Goal: Find contact information: Obtain details needed to contact an individual or organization

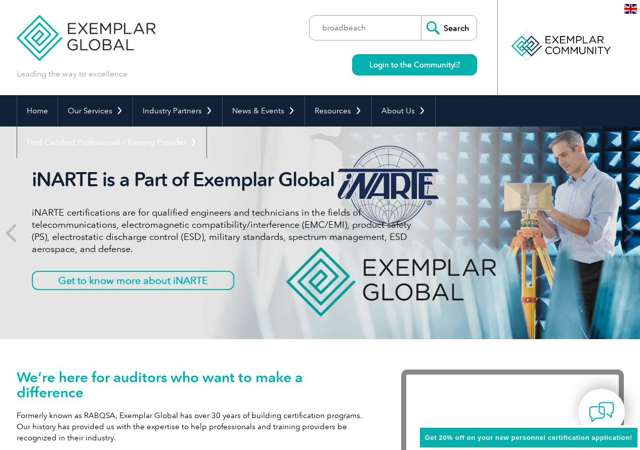
type input "broadbeach"
click at [421, 16] on input "Search" at bounding box center [449, 28] width 56 height 24
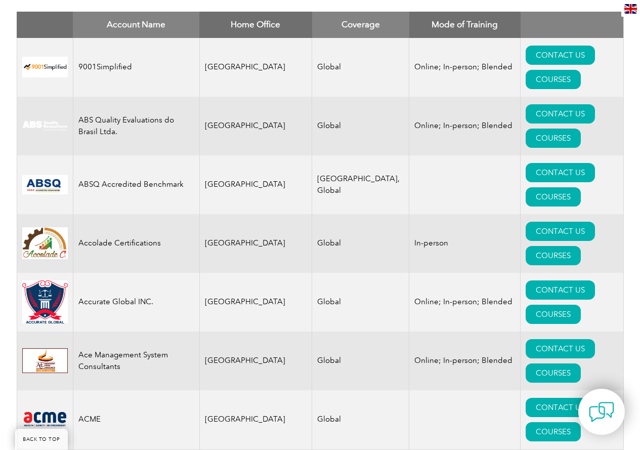
scroll to position [405, 0]
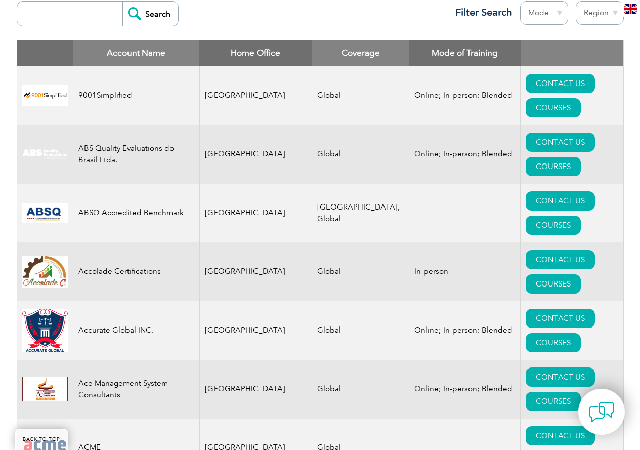
drag, startPoint x: 61, startPoint y: 32, endPoint x: 61, endPoint y: 19, distance: 12.7
click at [62, 28] on div "Search Region Australia Bahrain Bangladesh Brazil Canada Colombia Dominican Rep…" at bounding box center [320, 18] width 607 height 44
click at [61, 17] on input "search" at bounding box center [72, 14] width 100 height 24
type input "hsepro"
click at [123, 2] on input "Search" at bounding box center [151, 14] width 56 height 24
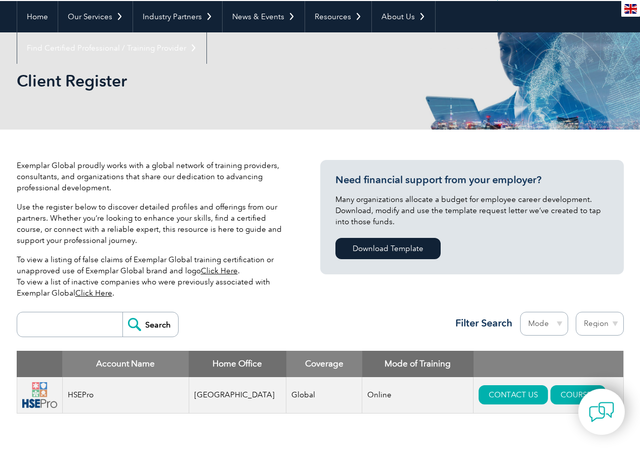
scroll to position [304, 0]
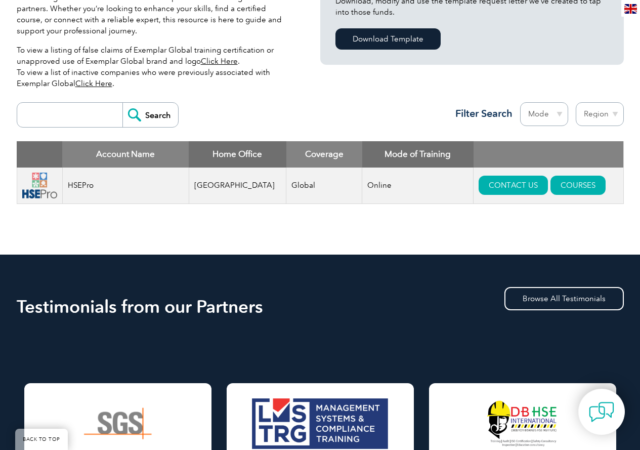
click at [70, 111] on input "search" at bounding box center [72, 115] width 100 height 24
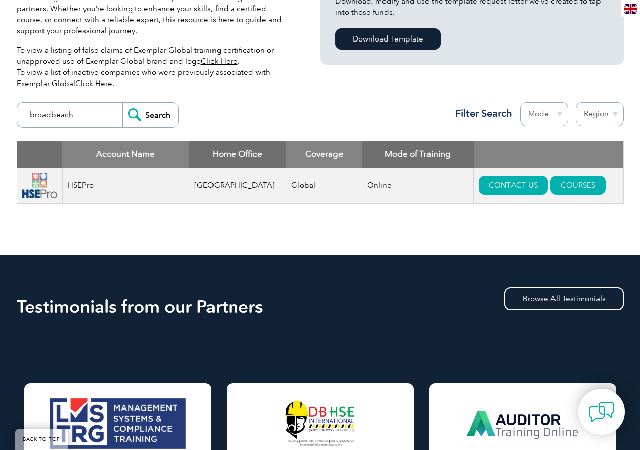
type input "broadbeach"
click at [123, 103] on input "Search" at bounding box center [151, 115] width 56 height 24
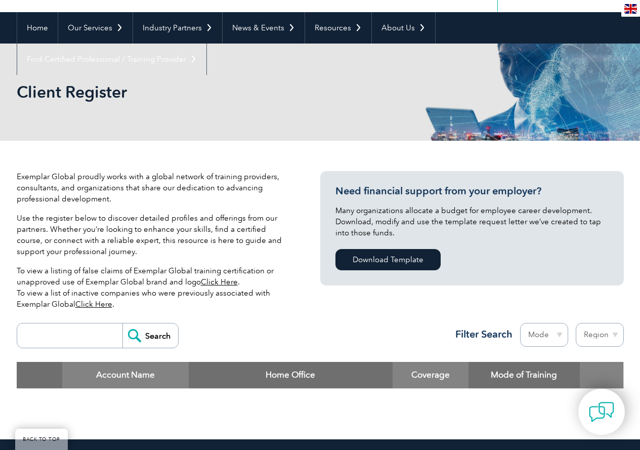
scroll to position [253, 0]
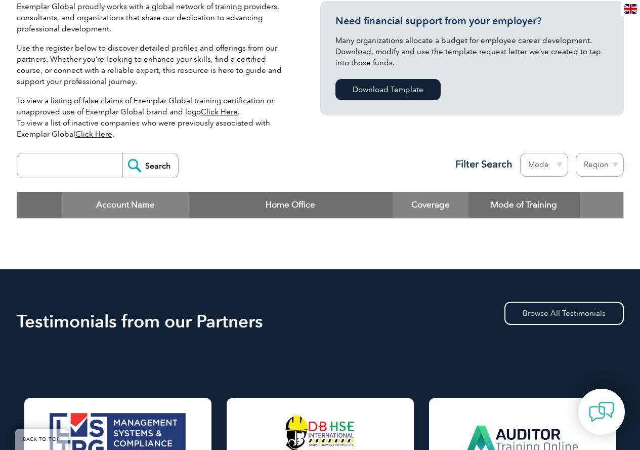
click at [82, 155] on input "search" at bounding box center [72, 165] width 100 height 24
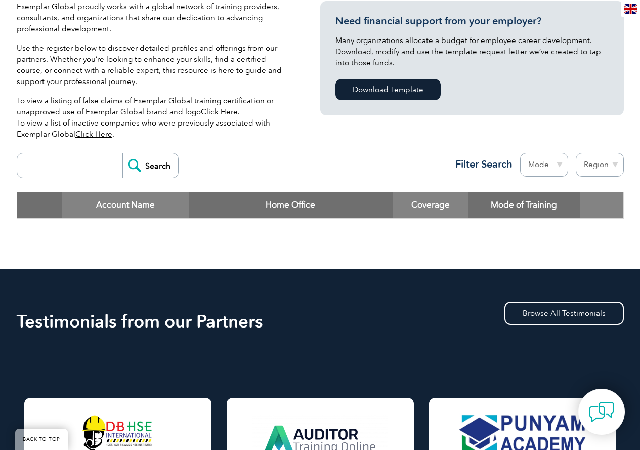
click at [299, 143] on div "Exemplar Global proudly works with a global network of training providers, cons…" at bounding box center [169, 74] width 304 height 147
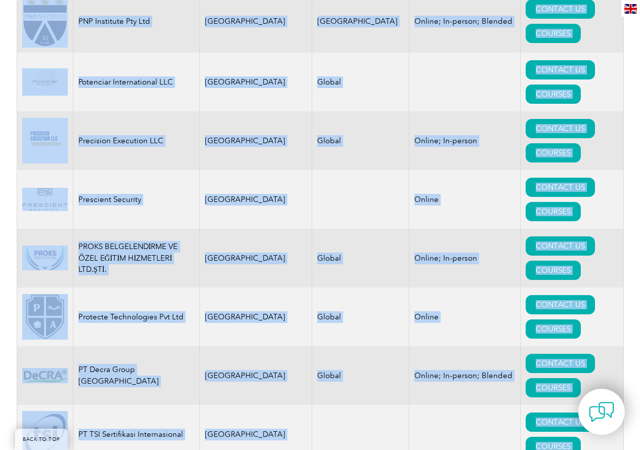
scroll to position [11891, 0]
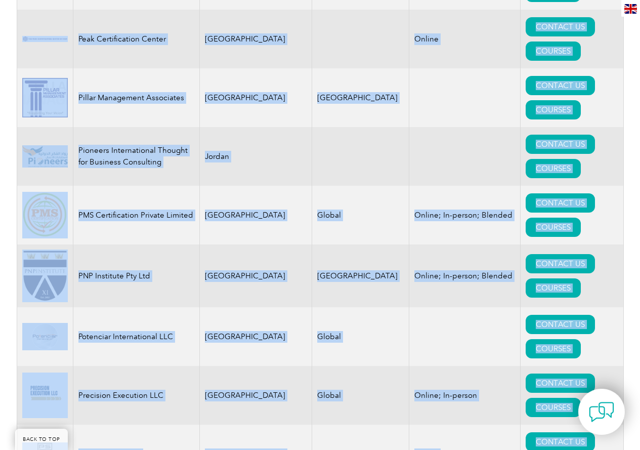
drag, startPoint x: 22, startPoint y: 123, endPoint x: 472, endPoint y: 260, distance: 470.8
copy tbody "9001Simplified [GEOGRAPHIC_DATA] Global Online; In-person; Blended CONTACT US C…"
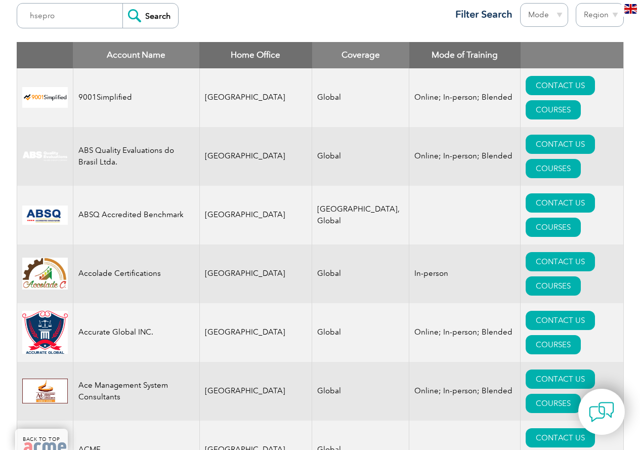
scroll to position [607, 0]
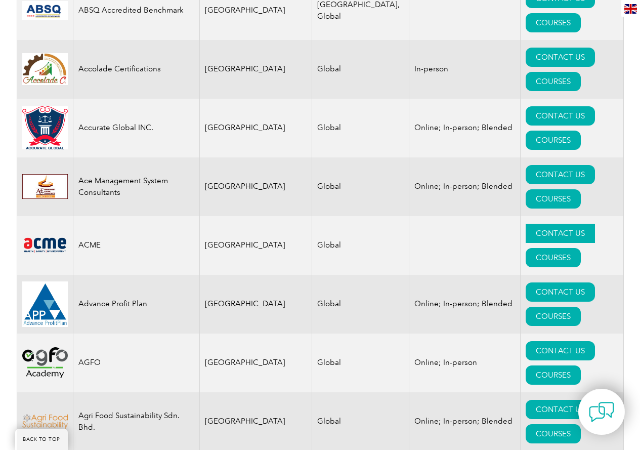
click at [526, 224] on link "CONTACT US" at bounding box center [560, 233] width 69 height 19
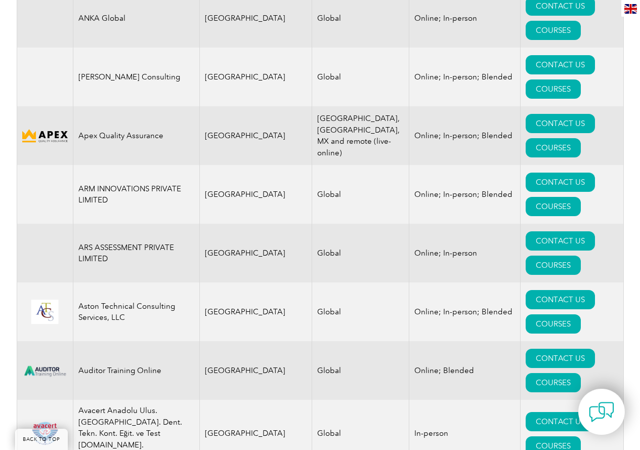
scroll to position [1266, 0]
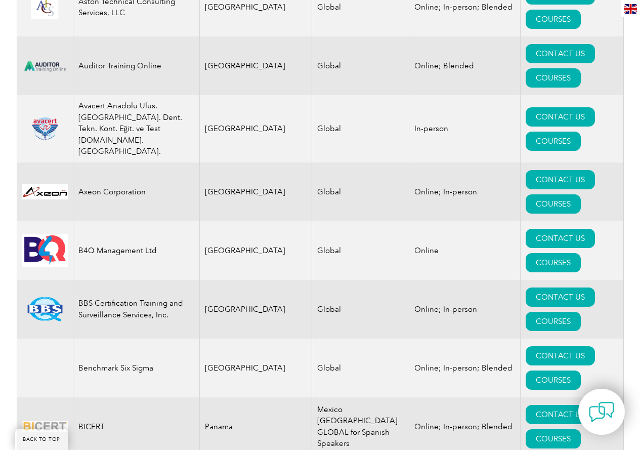
scroll to position [1569, 0]
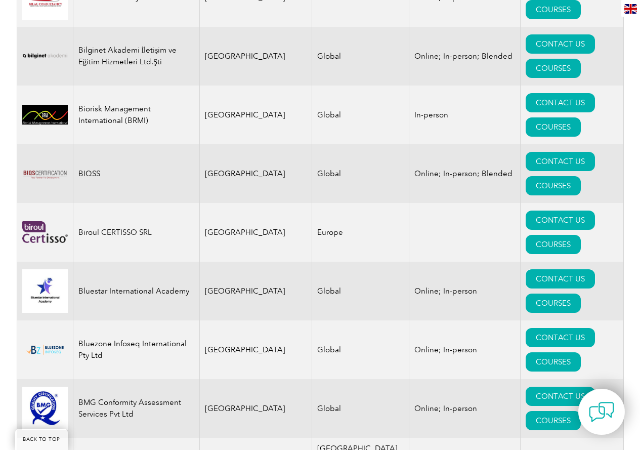
scroll to position [2075, 0]
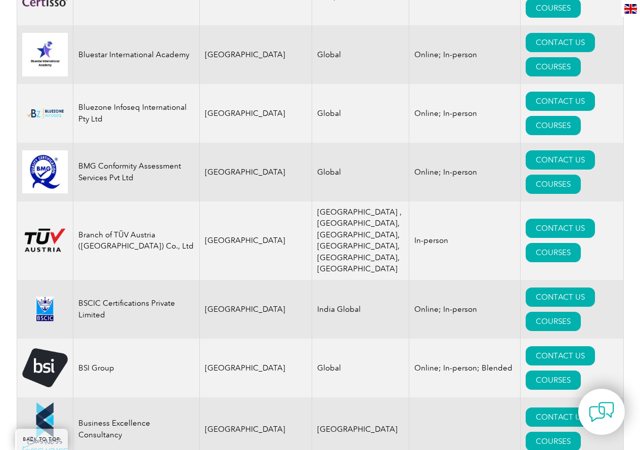
scroll to position [2430, 0]
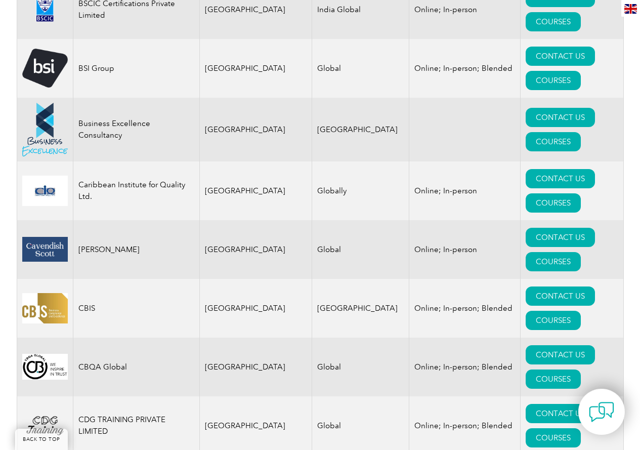
scroll to position [2632, 0]
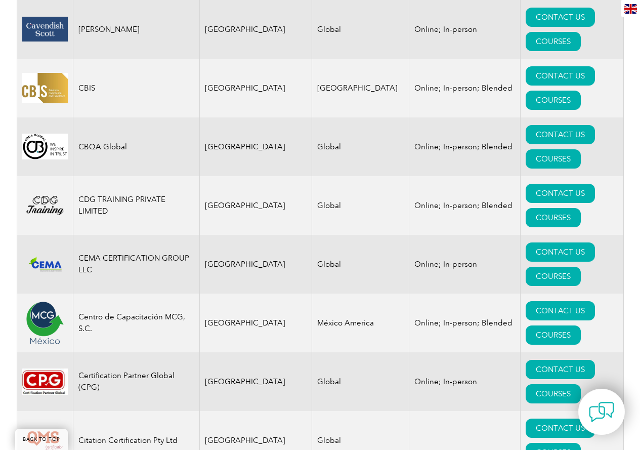
scroll to position [2835, 0]
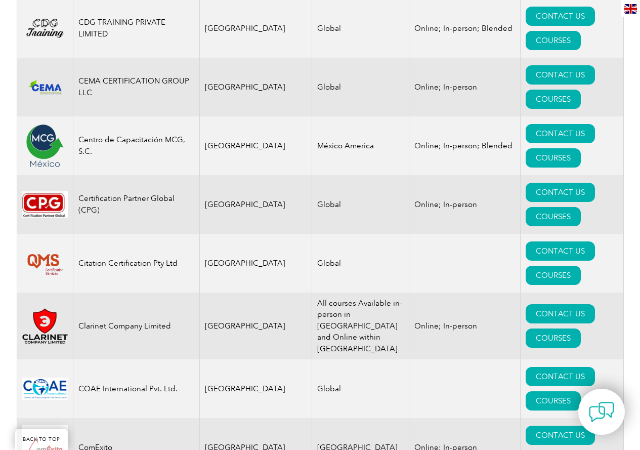
scroll to position [2987, 0]
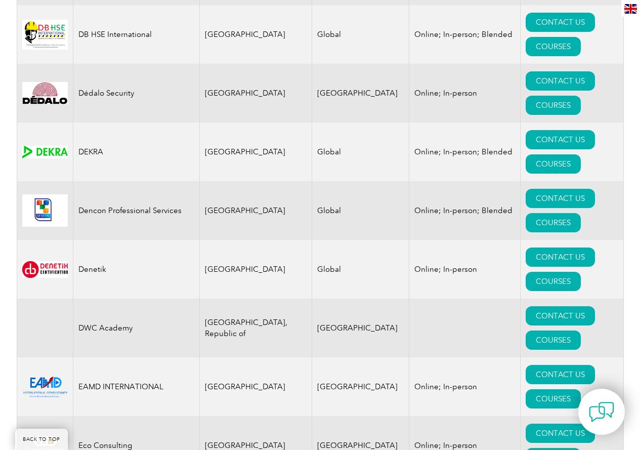
scroll to position [4505, 0]
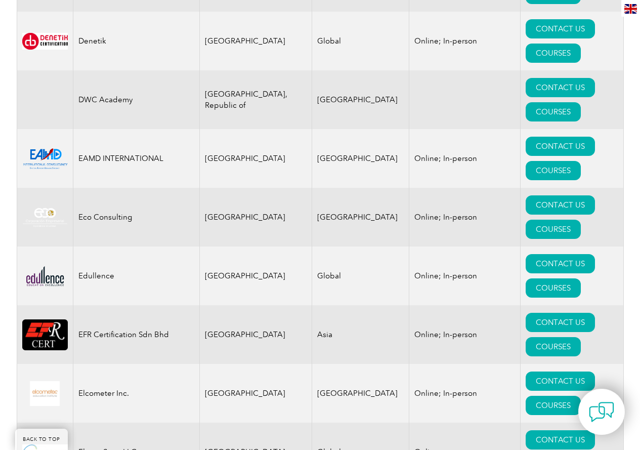
drag, startPoint x: 311, startPoint y: 309, endPoint x: 343, endPoint y: 319, distance: 33.3
drag, startPoint x: 396, startPoint y: 309, endPoint x: 363, endPoint y: 308, distance: 32.4
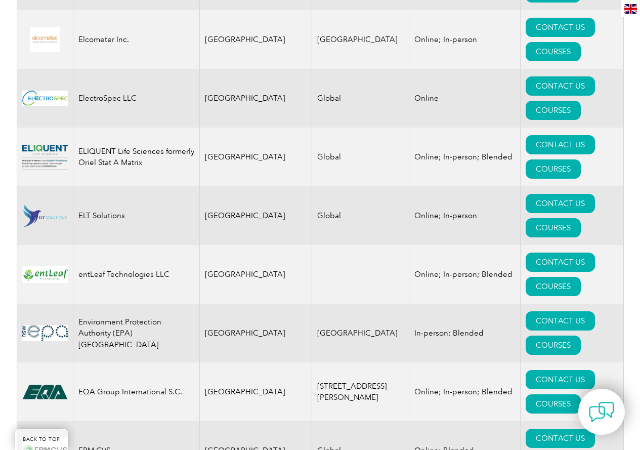
scroll to position [4860, 0]
